Goal: Complete application form

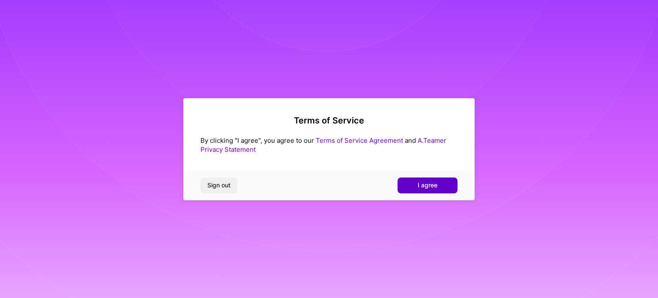
click at [412, 181] on button "I agree" at bounding box center [428, 184] width 60 height 15
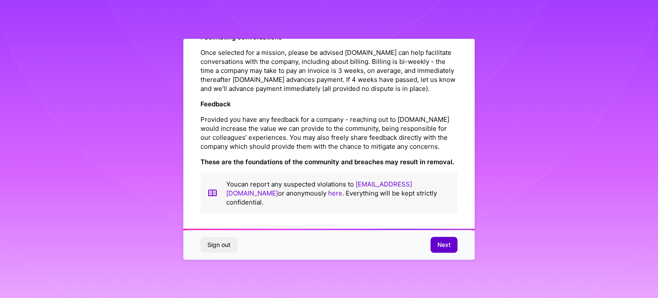
click at [438, 241] on span "Next" at bounding box center [444, 244] width 13 height 9
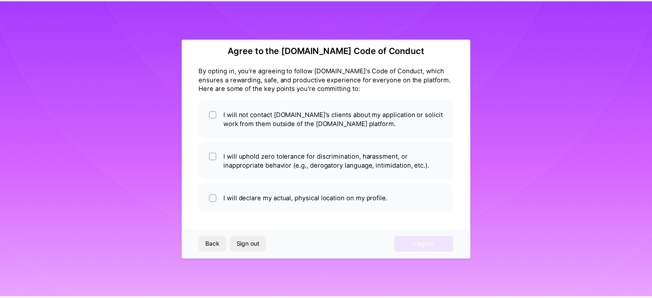
scroll to position [10, 0]
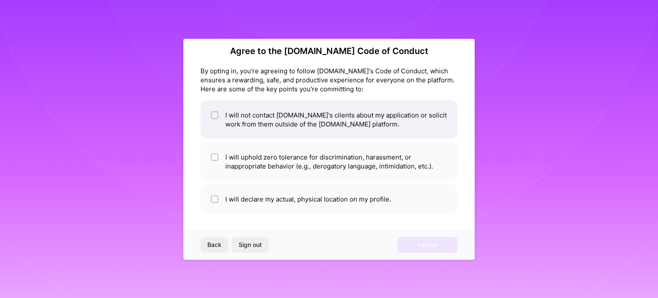
click at [266, 115] on li "I will not contact [DOMAIN_NAME]'s clients about my application or solicit work…" at bounding box center [329, 119] width 257 height 39
checkbox input "true"
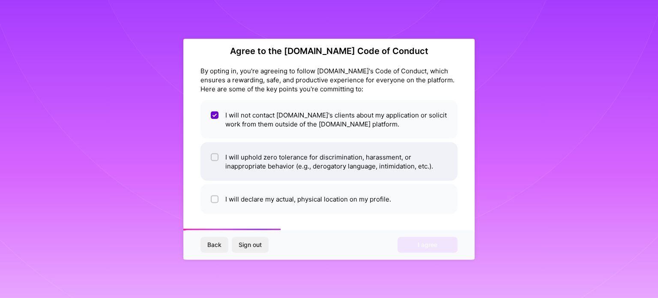
click at [269, 153] on li "I will uphold zero tolerance for discrimination, harassment, or inappropriate b…" at bounding box center [329, 161] width 257 height 39
checkbox input "true"
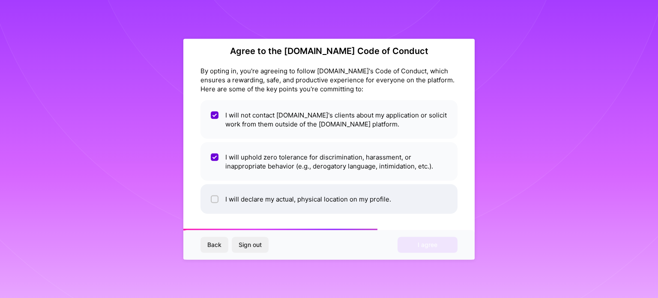
click at [282, 188] on li "I will declare my actual, physical location on my profile." at bounding box center [329, 199] width 257 height 30
checkbox input "true"
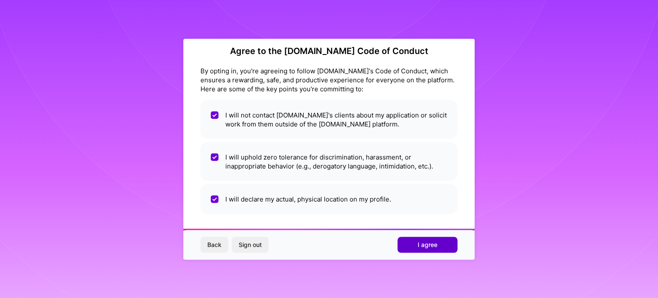
click at [441, 251] on button "I agree" at bounding box center [428, 244] width 60 height 15
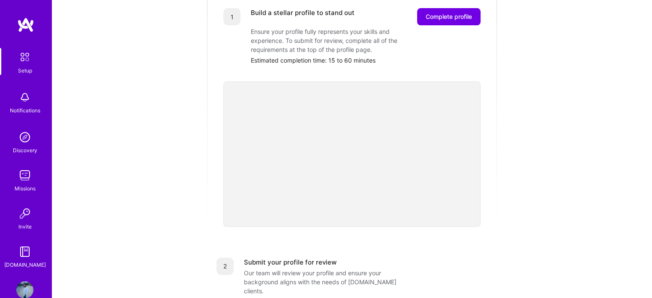
scroll to position [96, 0]
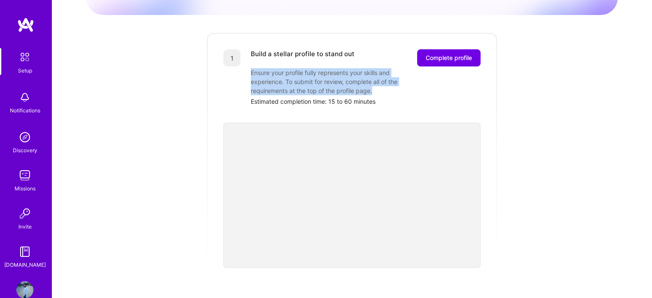
drag, startPoint x: 251, startPoint y: 62, endPoint x: 390, endPoint y: 84, distance: 141.5
click at [390, 84] on div "Ensure your profile fully represents your skills and experience. To submit for …" at bounding box center [336, 81] width 171 height 27
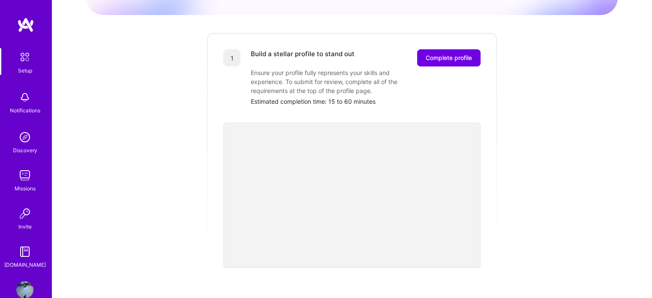
click at [401, 97] on div "Estimated completion time: 15 to 60 minutes" at bounding box center [366, 101] width 230 height 9
click at [429, 54] on span "Complete profile" at bounding box center [449, 58] width 46 height 9
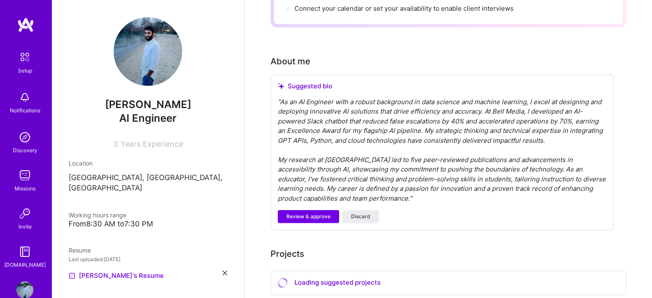
scroll to position [214, 0]
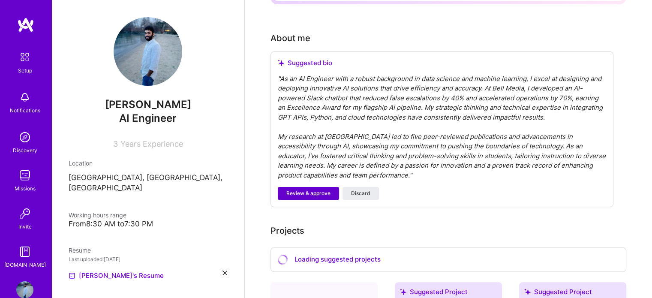
click at [304, 189] on span "Review & approve" at bounding box center [308, 193] width 44 height 8
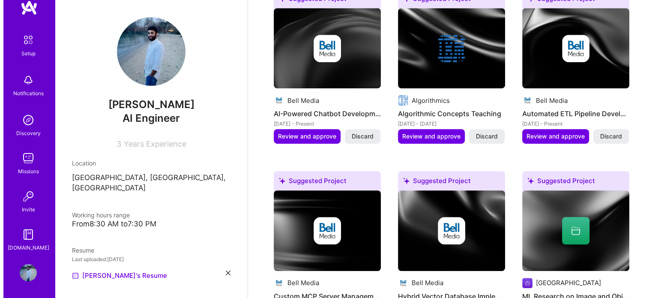
scroll to position [509, 0]
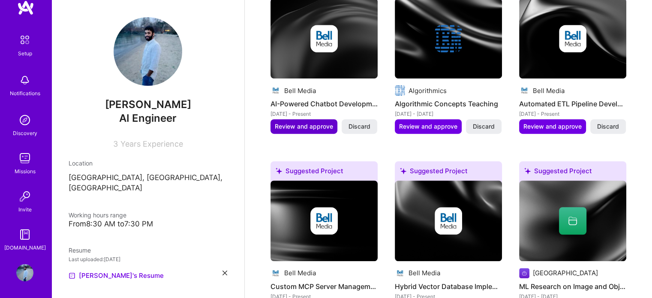
click at [309, 122] on span "Review and approve" at bounding box center [304, 126] width 58 height 9
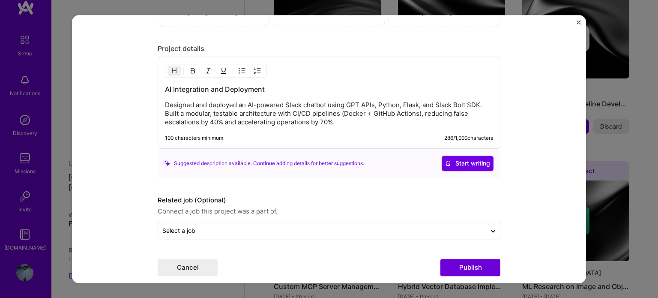
scroll to position [780, 0]
click at [579, 23] on img "Close" at bounding box center [579, 22] width 4 height 4
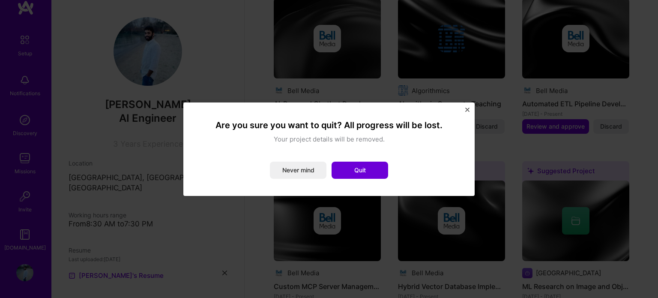
click at [466, 109] on img "Close" at bounding box center [467, 110] width 4 height 4
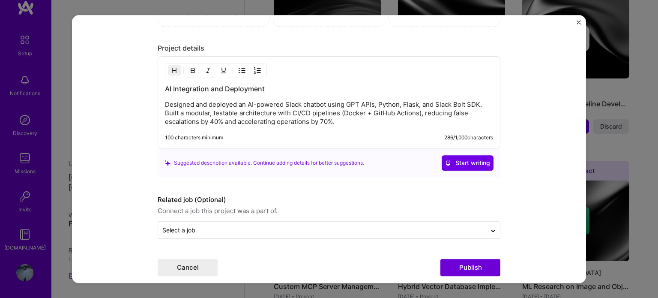
click at [576, 20] on form "Editing suggested project This project is suggested based on your LinkedIn, res…" at bounding box center [329, 149] width 514 height 268
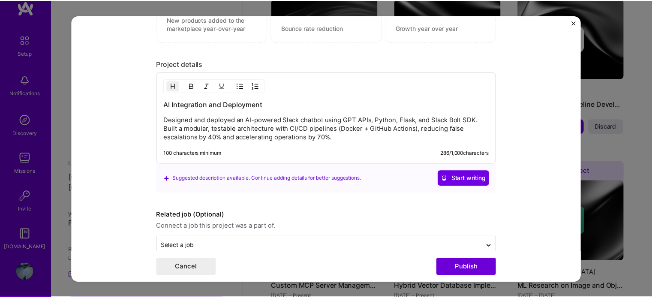
scroll to position [763, 0]
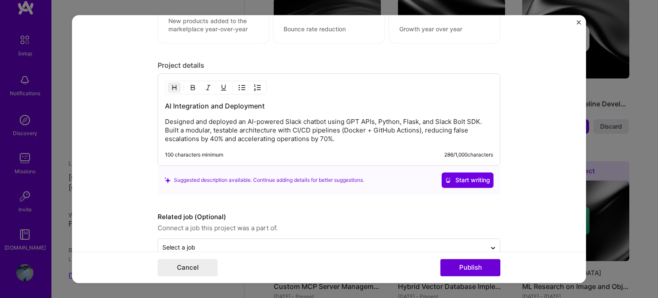
click at [578, 24] on img "Close" at bounding box center [579, 22] width 4 height 4
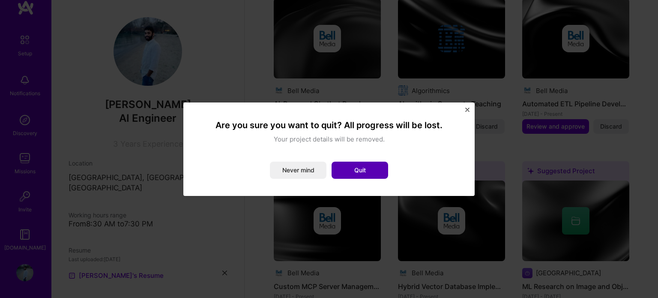
click at [351, 167] on button "Quit" at bounding box center [360, 170] width 57 height 17
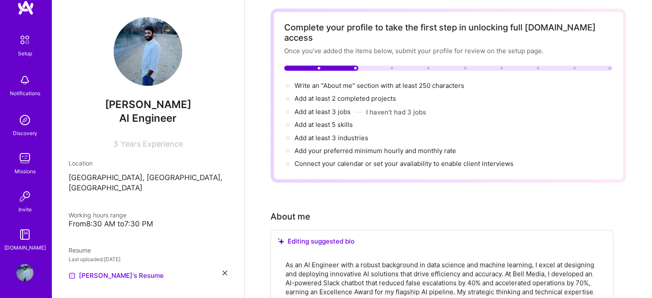
scroll to position [0, 0]
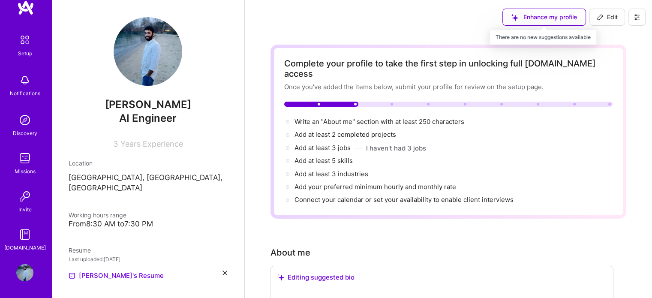
click at [516, 18] on div "Enhance my profile" at bounding box center [544, 17] width 84 height 17
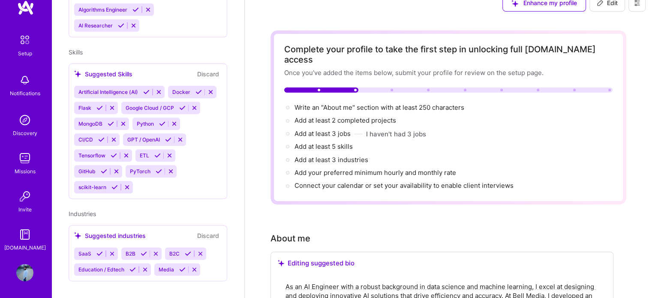
scroll to position [43, 0]
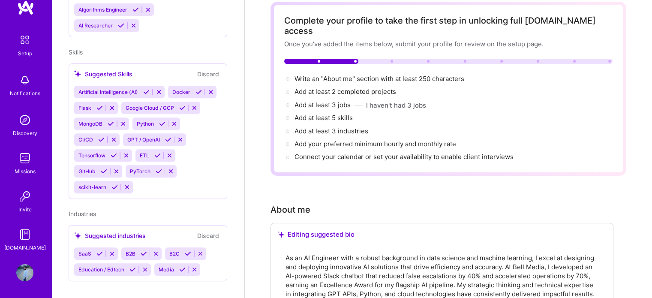
click at [22, 41] on img at bounding box center [25, 40] width 18 height 18
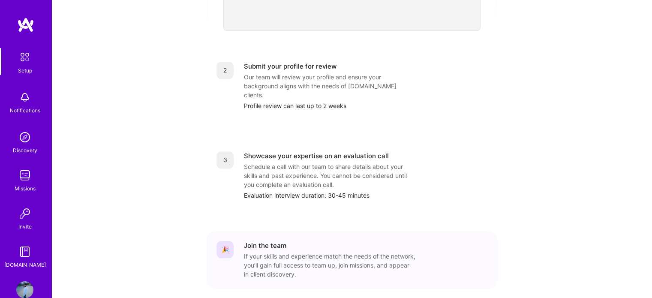
scroll to position [343, 0]
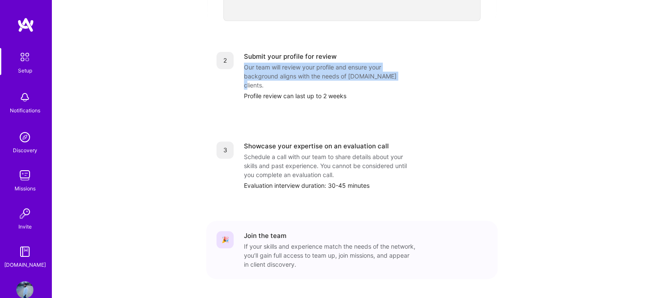
drag, startPoint x: 245, startPoint y: 54, endPoint x: 392, endPoint y: 68, distance: 147.2
click at [392, 68] on div "Our team will review your profile and ensure your background aligns with the ne…" at bounding box center [329, 76] width 171 height 27
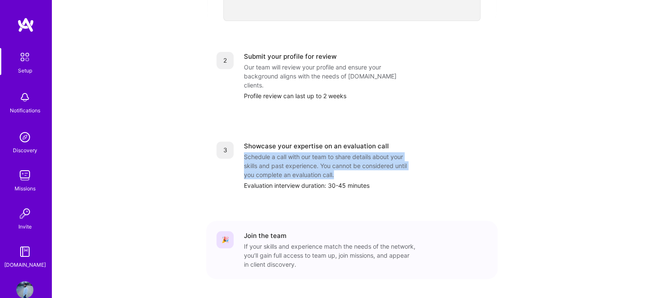
drag, startPoint x: 241, startPoint y: 135, endPoint x: 368, endPoint y: 157, distance: 128.2
click at [368, 156] on div "3 Showcase your expertise on an evaluation call Schedule a call with our team t…" at bounding box center [351, 165] width 271 height 48
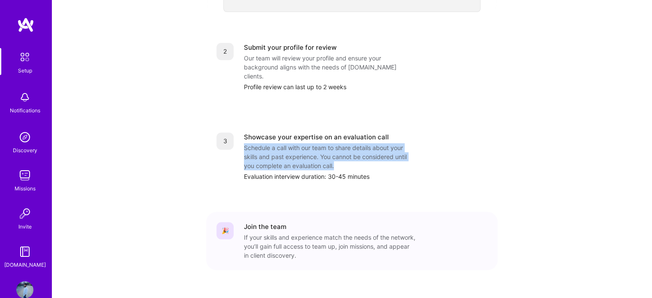
scroll to position [353, 0]
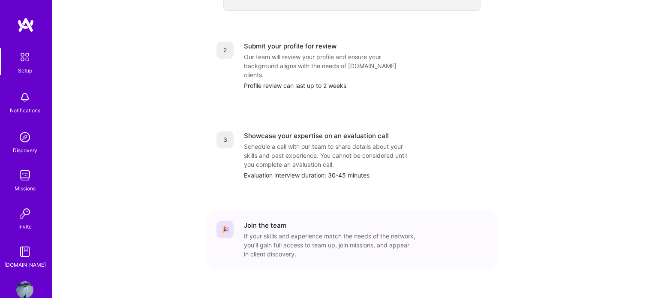
click at [237, 221] on div "🎉 Join the team If your skills and experience match the needs of the network, y…" at bounding box center [351, 240] width 271 height 38
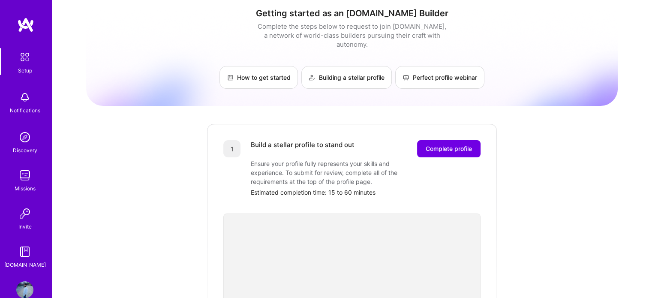
scroll to position [0, 0]
